Goal: Find specific page/section: Find specific page/section

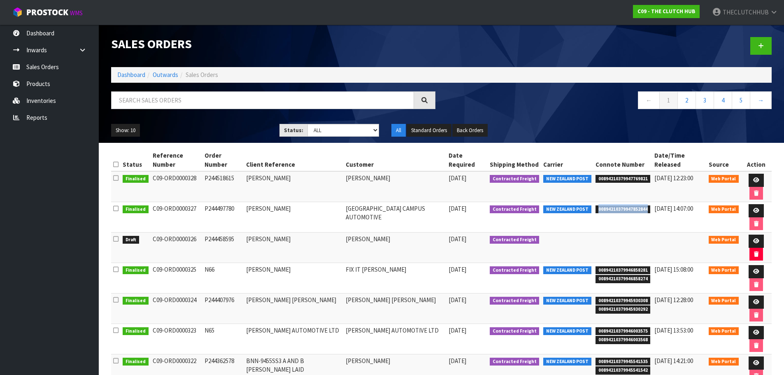
drag, startPoint x: 638, startPoint y: 187, endPoint x: 588, endPoint y: 191, distance: 49.5
click at [596, 205] on span "00894210379947852844" at bounding box center [623, 209] width 55 height 8
copy span "00894210379947852844"
click at [44, 84] on link "Products" at bounding box center [49, 83] width 99 height 17
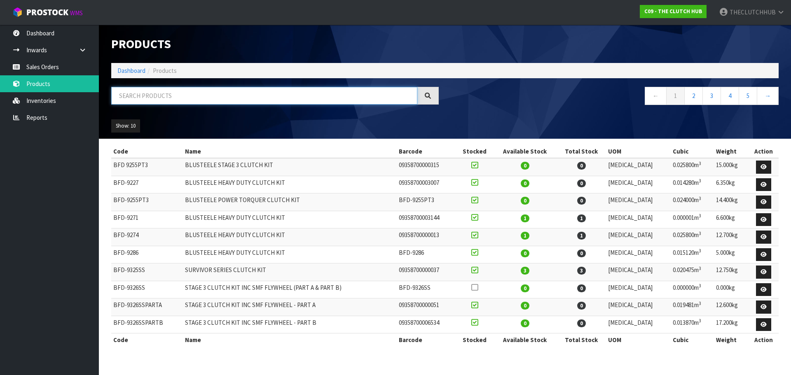
click at [147, 94] on input "text" at bounding box center [264, 96] width 306 height 18
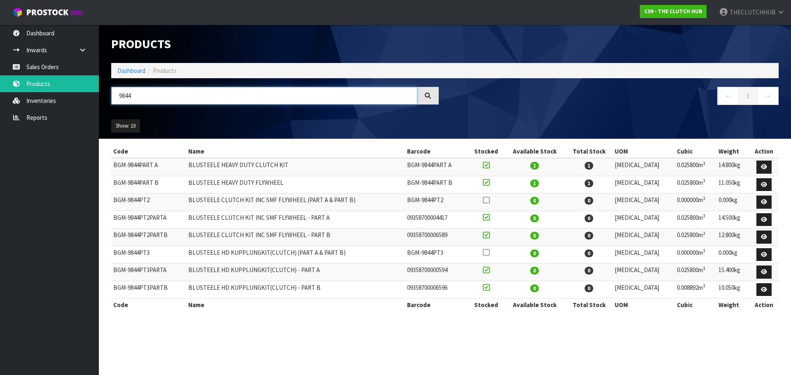
type input "9844"
click at [32, 73] on link "Sales Orders" at bounding box center [49, 66] width 99 height 17
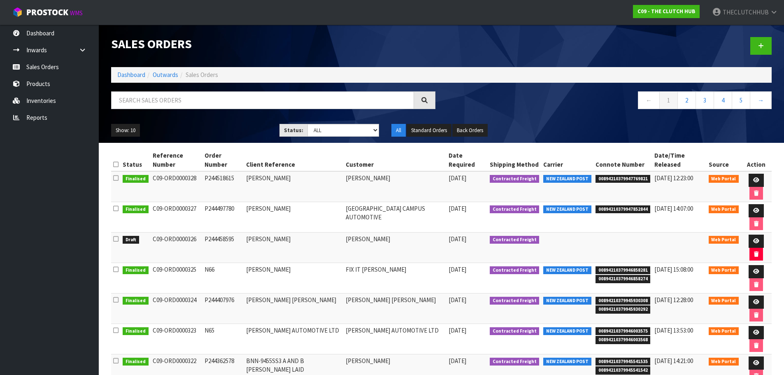
drag, startPoint x: 246, startPoint y: 205, endPoint x: 210, endPoint y: 204, distance: 35.4
click at [210, 233] on td "P244458595" at bounding box center [224, 248] width 42 height 30
copy td "P244458595"
